Goal: Transaction & Acquisition: Subscribe to service/newsletter

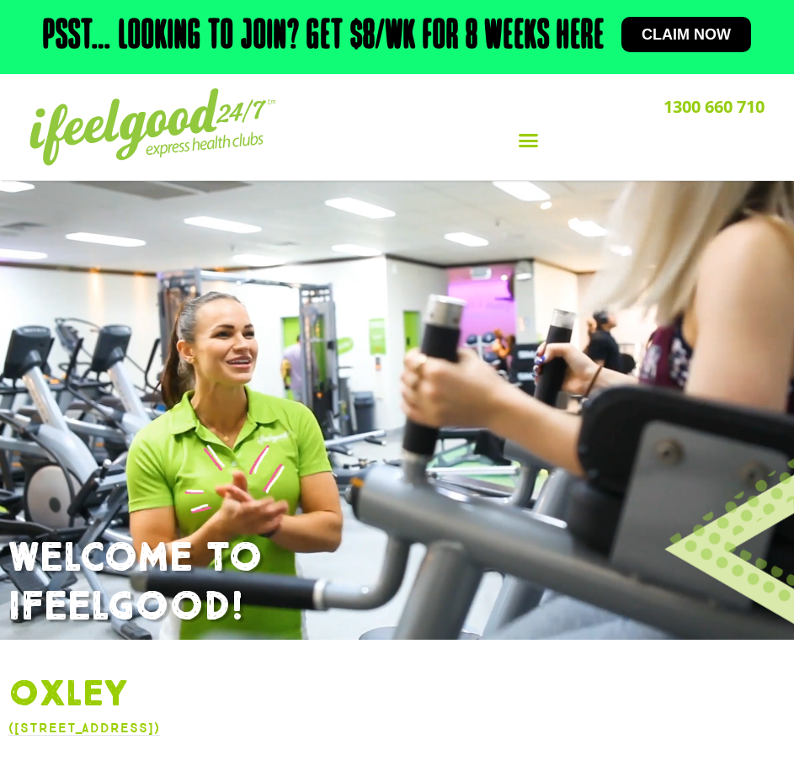
click at [519, 137] on icon "Menu Toggle" at bounding box center [528, 140] width 21 height 21
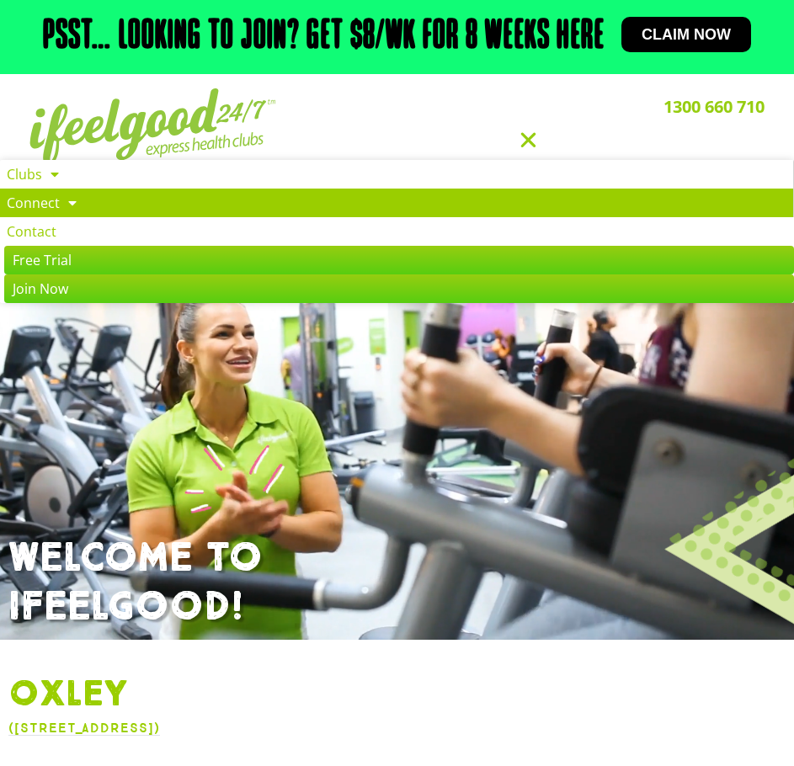
click at [104, 193] on link "Connect" at bounding box center [396, 203] width 793 height 29
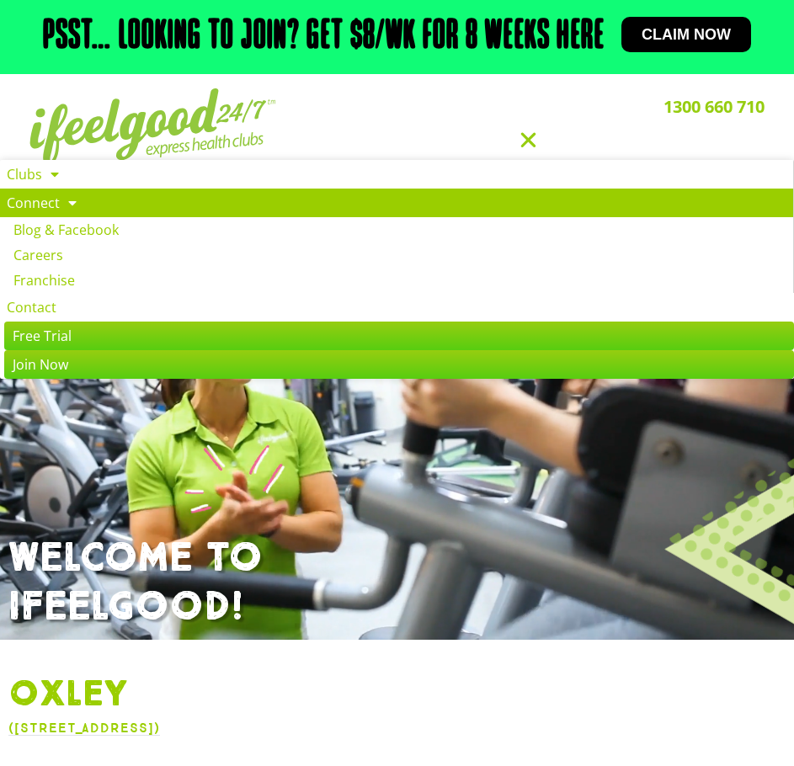
click at [104, 193] on link "Connect" at bounding box center [396, 203] width 793 height 29
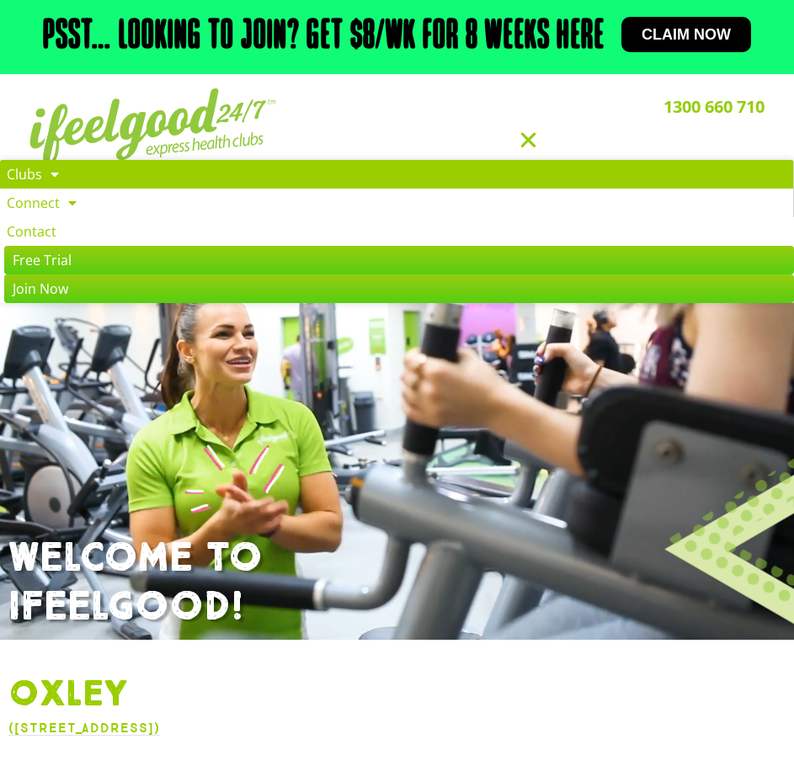
click at [32, 175] on link "Clubs" at bounding box center [396, 174] width 793 height 29
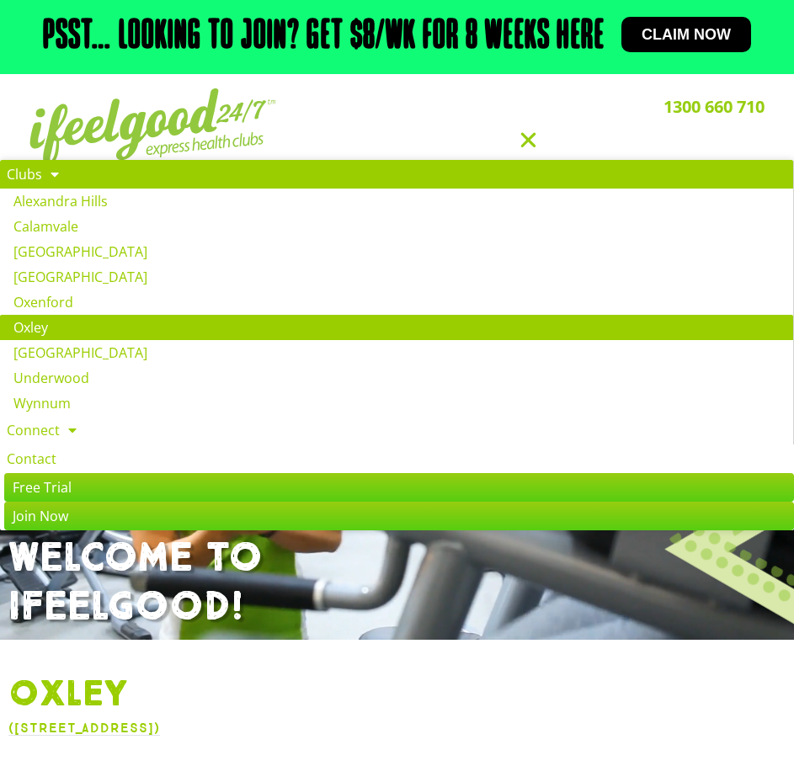
click at [27, 334] on link "Oxley" at bounding box center [396, 327] width 793 height 25
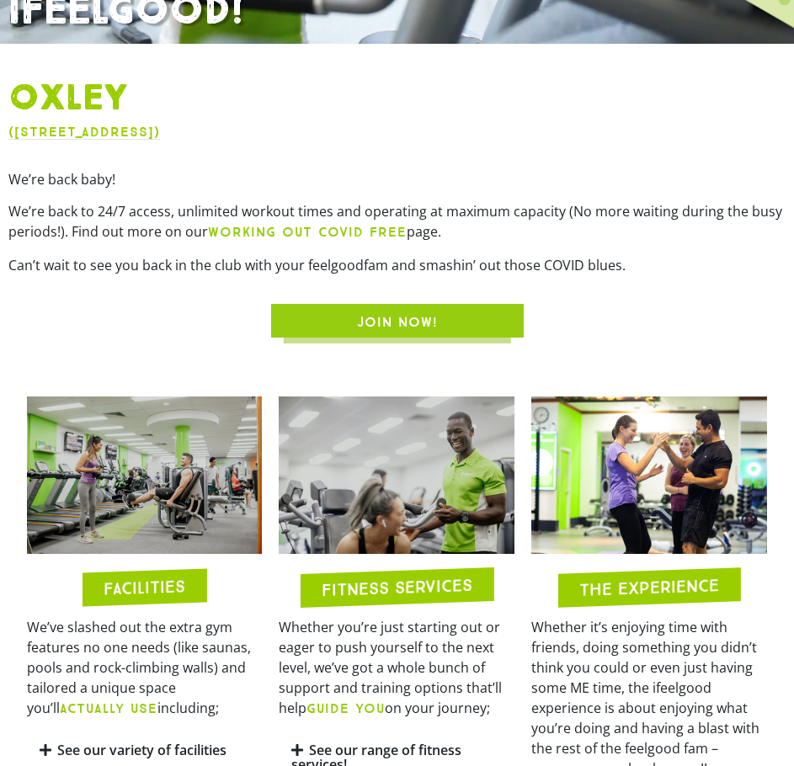
scroll to position [680, 0]
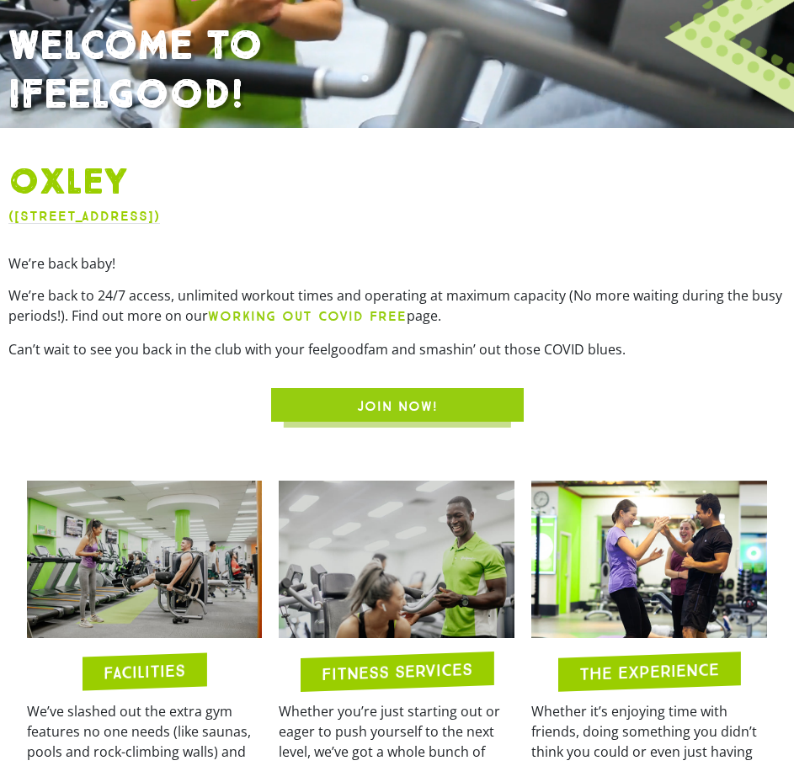
click at [358, 400] on span "JOIN NOW!" at bounding box center [397, 407] width 81 height 20
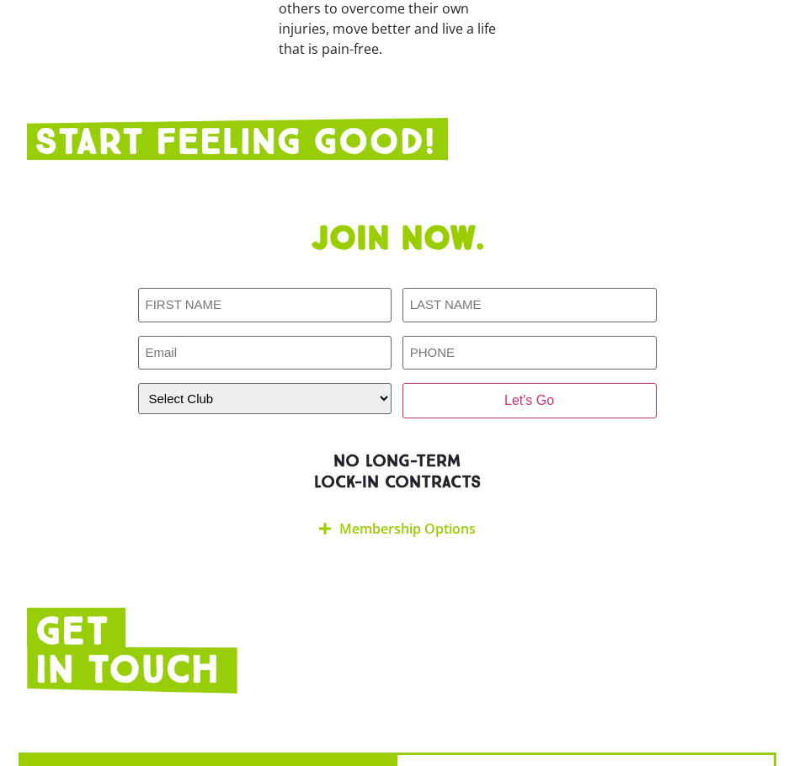
click at [369, 520] on link "Membership Options" at bounding box center [407, 529] width 136 height 19
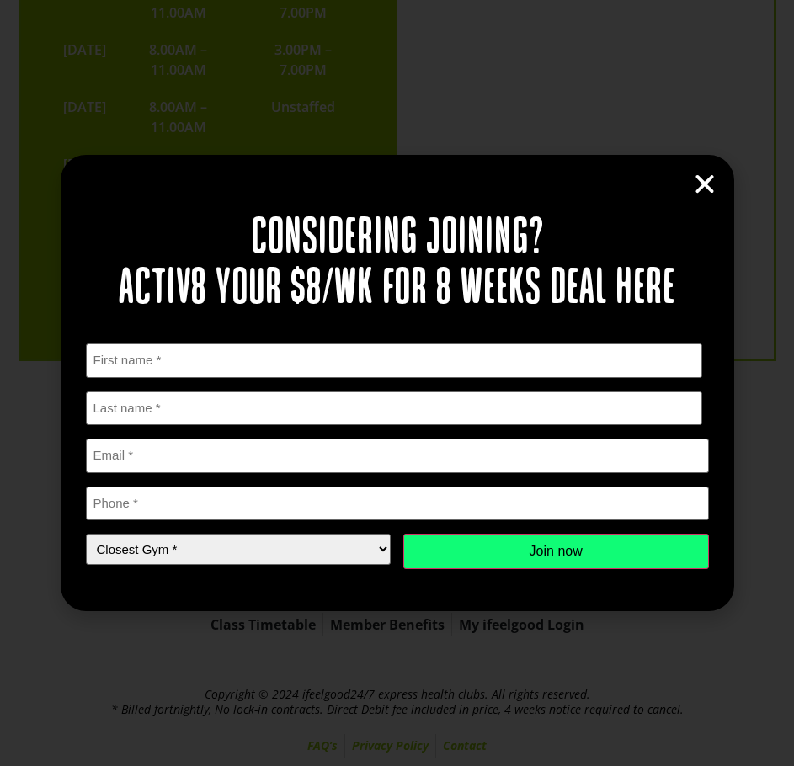
scroll to position [4273, 0]
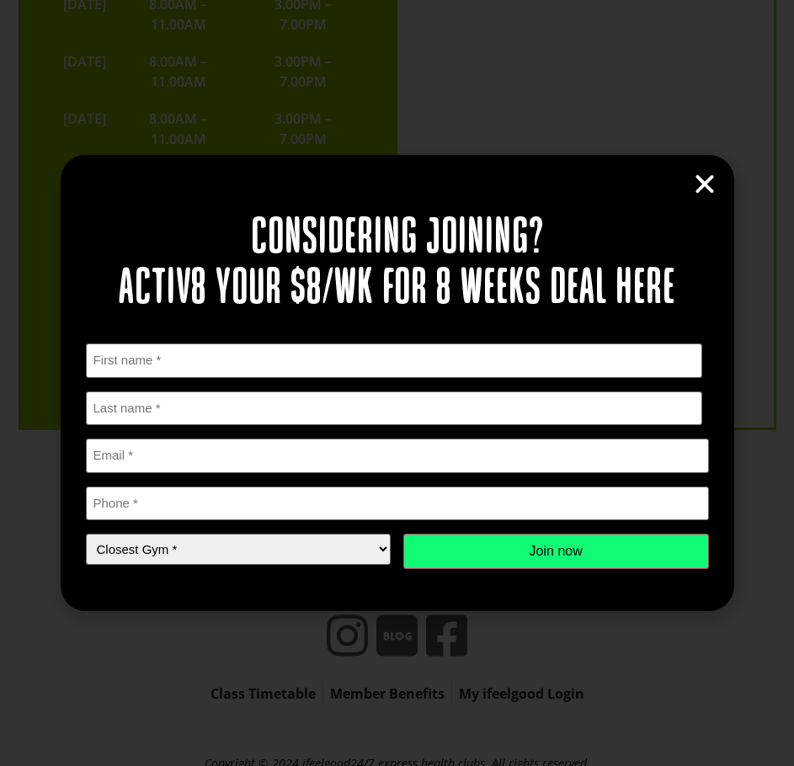
click at [711, 181] on icon "Close" at bounding box center [704, 184] width 25 height 25
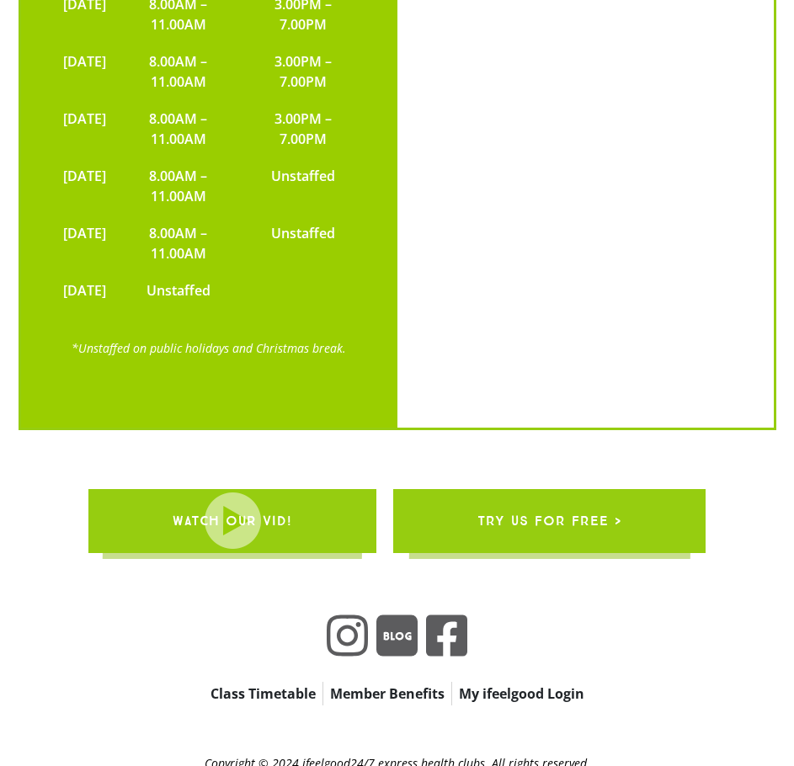
scroll to position [2856, 0]
